Goal: Navigation & Orientation: Find specific page/section

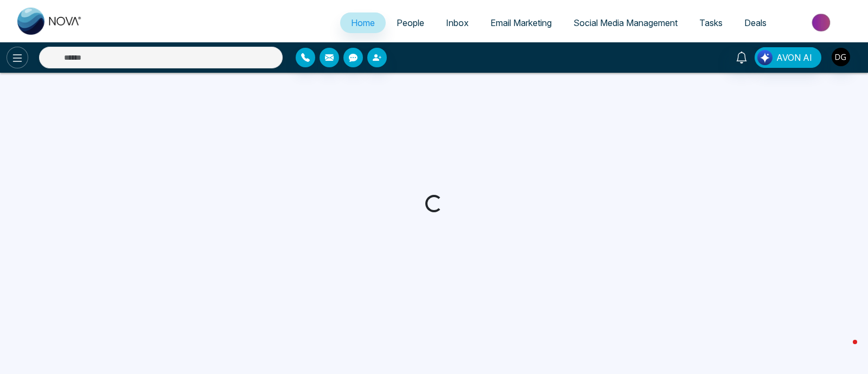
click at [10, 55] on button at bounding box center [18, 58] width 22 height 22
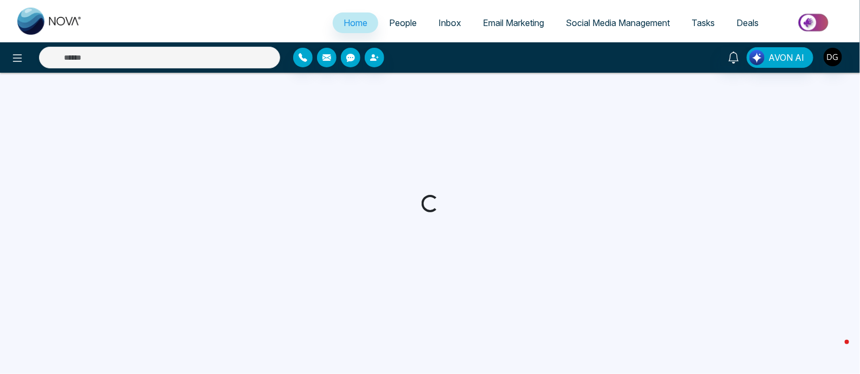
select select "*"
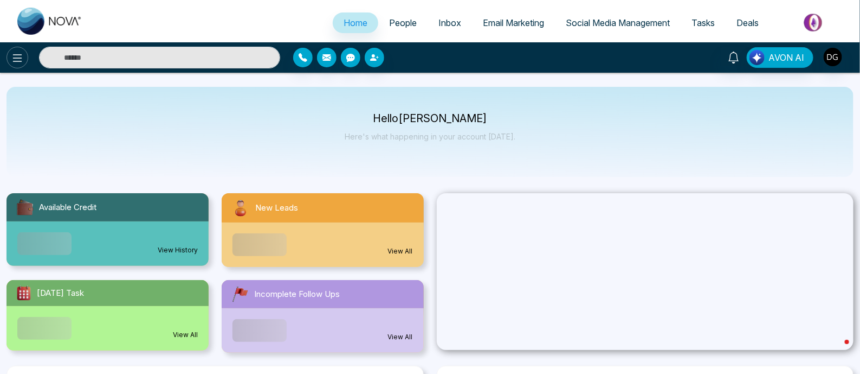
click at [27, 57] on button at bounding box center [18, 58] width 22 height 22
click at [396, 29] on link "People" at bounding box center [402, 22] width 49 height 21
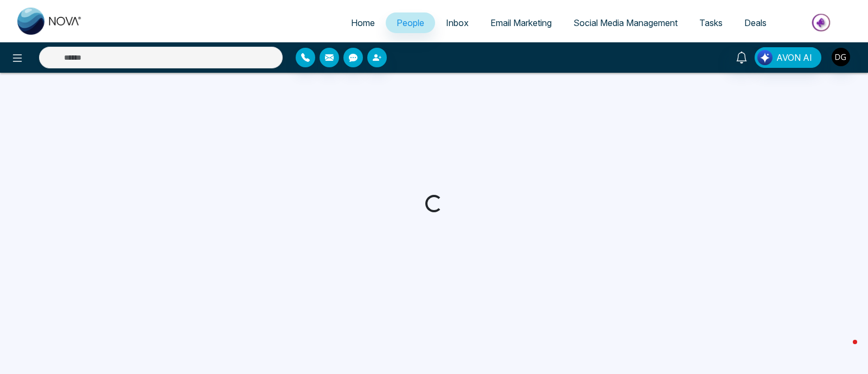
click at [30, 28] on img at bounding box center [49, 21] width 65 height 27
click at [11, 57] on icon at bounding box center [17, 58] width 13 height 13
click at [361, 24] on span "Home" at bounding box center [363, 22] width 24 height 11
click at [740, 57] on icon at bounding box center [741, 58] width 12 height 12
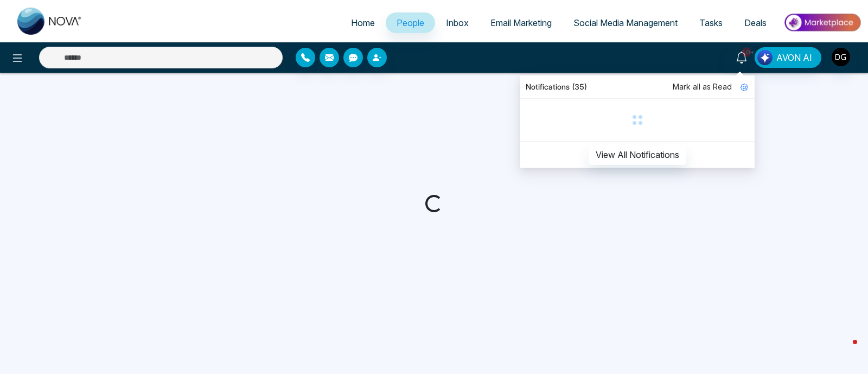
click at [455, 23] on span "Inbox" at bounding box center [457, 22] width 23 height 11
